Goal: Find specific page/section: Find specific page/section

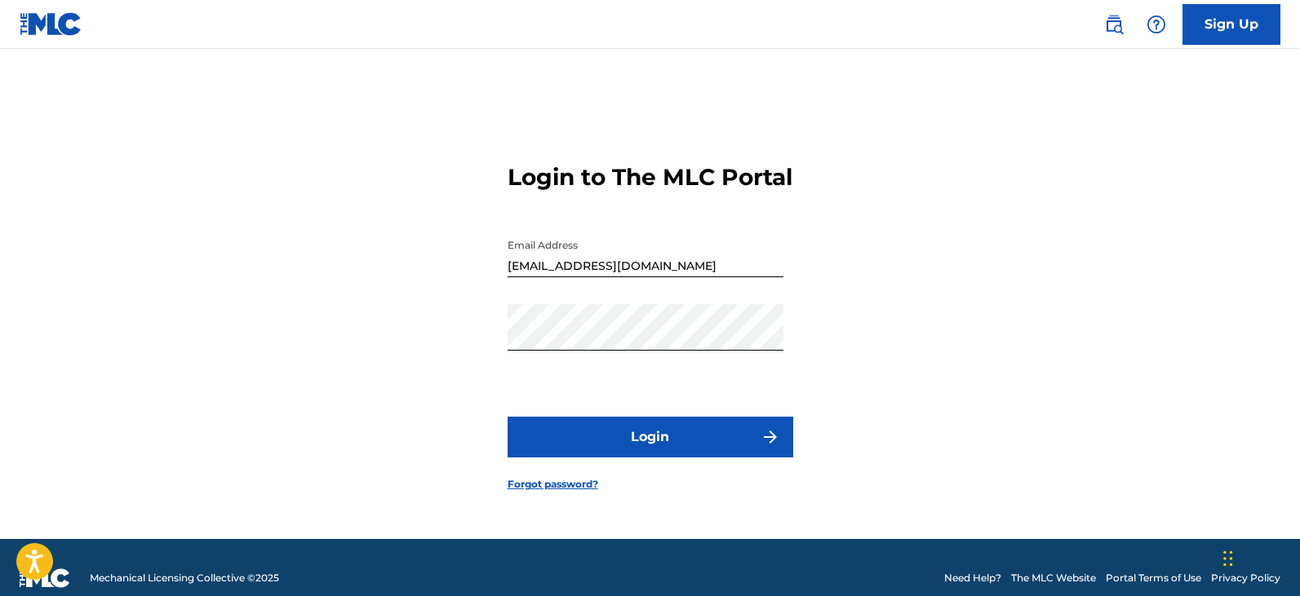
click at [769, 447] on img "submit" at bounding box center [770, 438] width 20 height 20
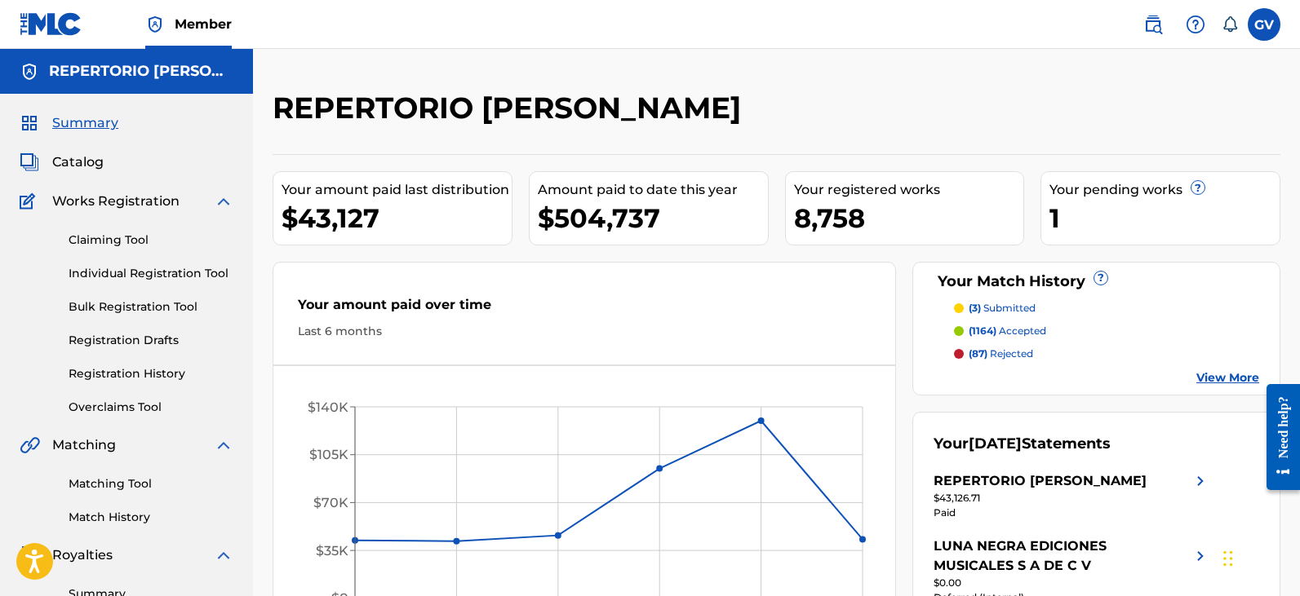
click at [78, 157] on span "Catalog" at bounding box center [77, 163] width 51 height 20
click at [82, 164] on span "Catalog" at bounding box center [77, 163] width 51 height 20
